Goal: Task Accomplishment & Management: Use online tool/utility

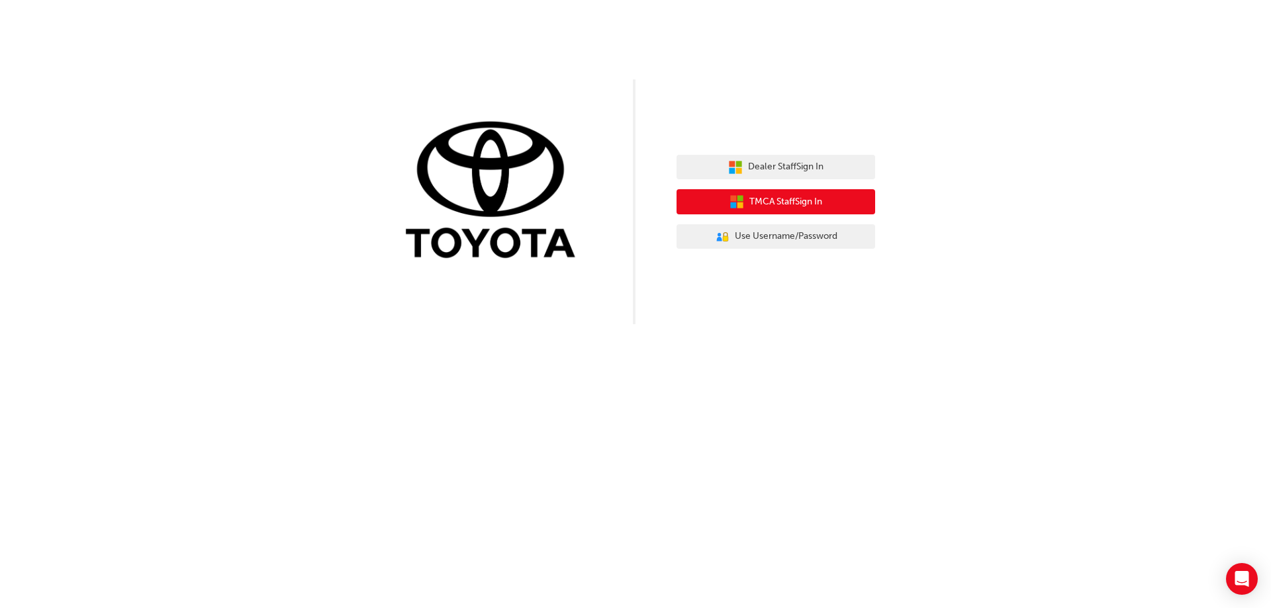
click at [786, 203] on span "TMCA Staff Sign In" at bounding box center [785, 202] width 73 height 15
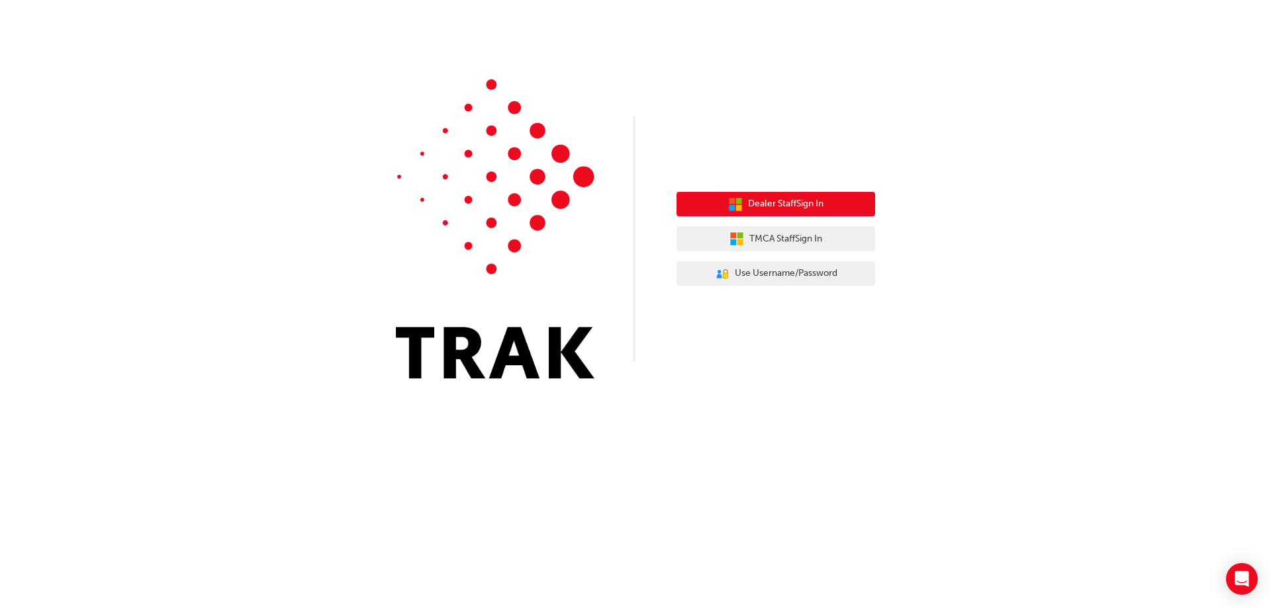
click at [792, 196] on button "Dealer Staff Sign In" at bounding box center [776, 204] width 199 height 25
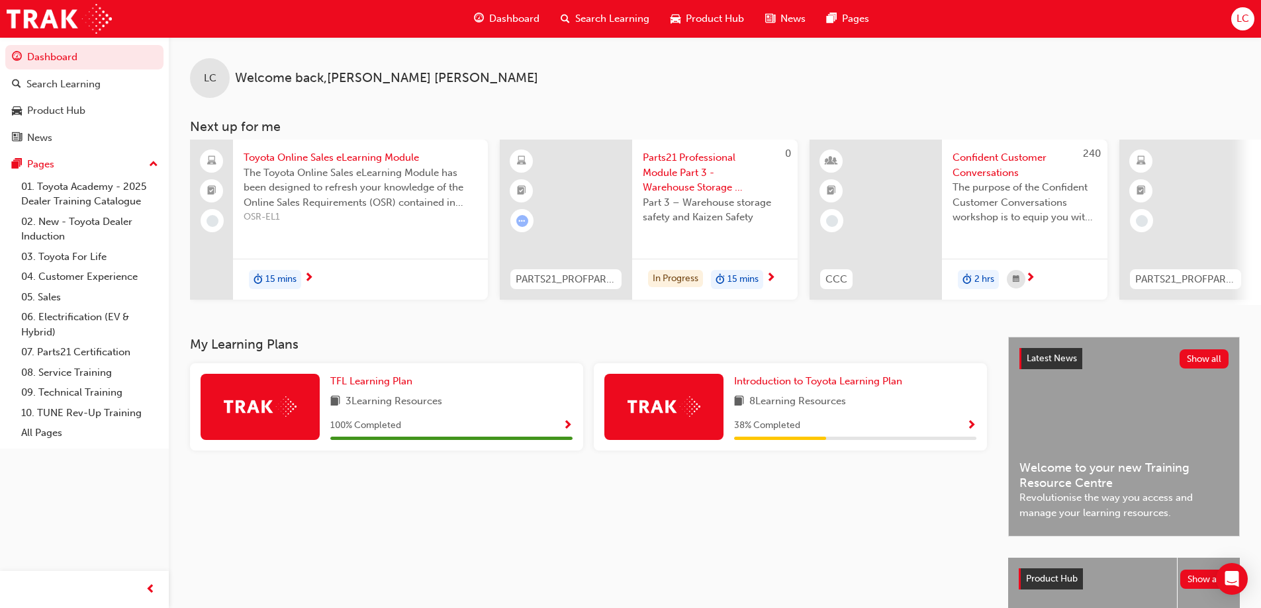
click at [467, 461] on div "TFL Learning Plan 3 Learning Resources 100 % Completed" at bounding box center [387, 412] width 404 height 98
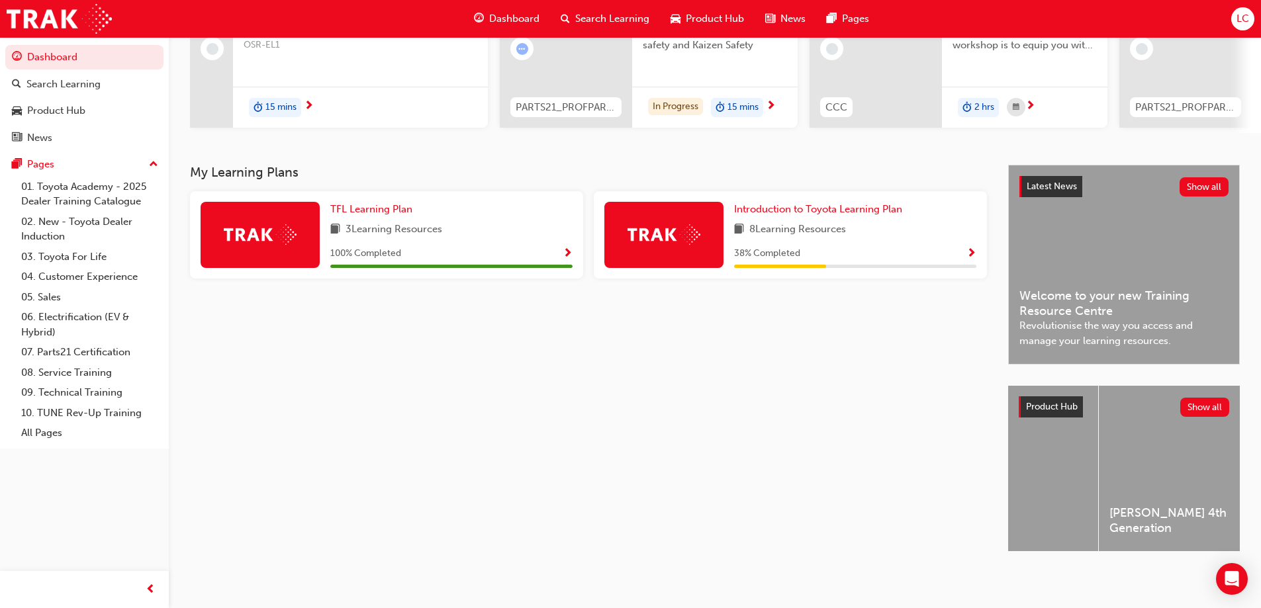
scroll to position [0, 4673]
drag, startPoint x: 1244, startPoint y: 549, endPoint x: 1112, endPoint y: 551, distance: 132.4
click at [1112, 551] on div "My Learning Plans TFL Learning Plan 3 Learning Resources 100 % Completed Introd…" at bounding box center [715, 370] width 1092 height 410
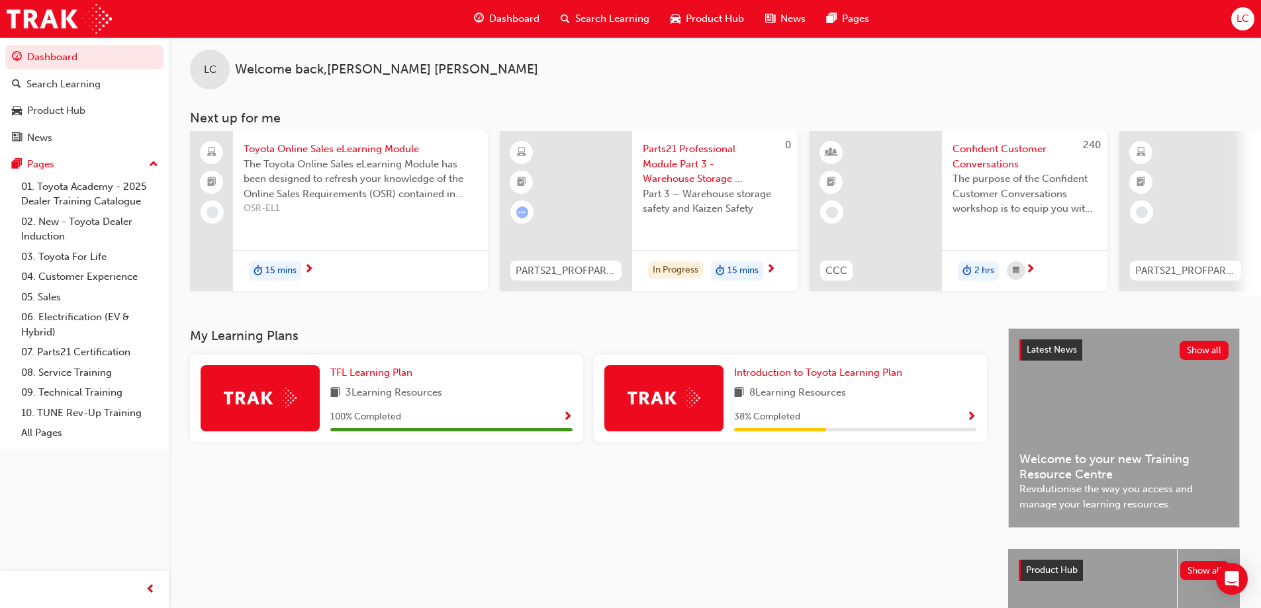
scroll to position [0, 0]
